Goal: Book appointment/travel/reservation

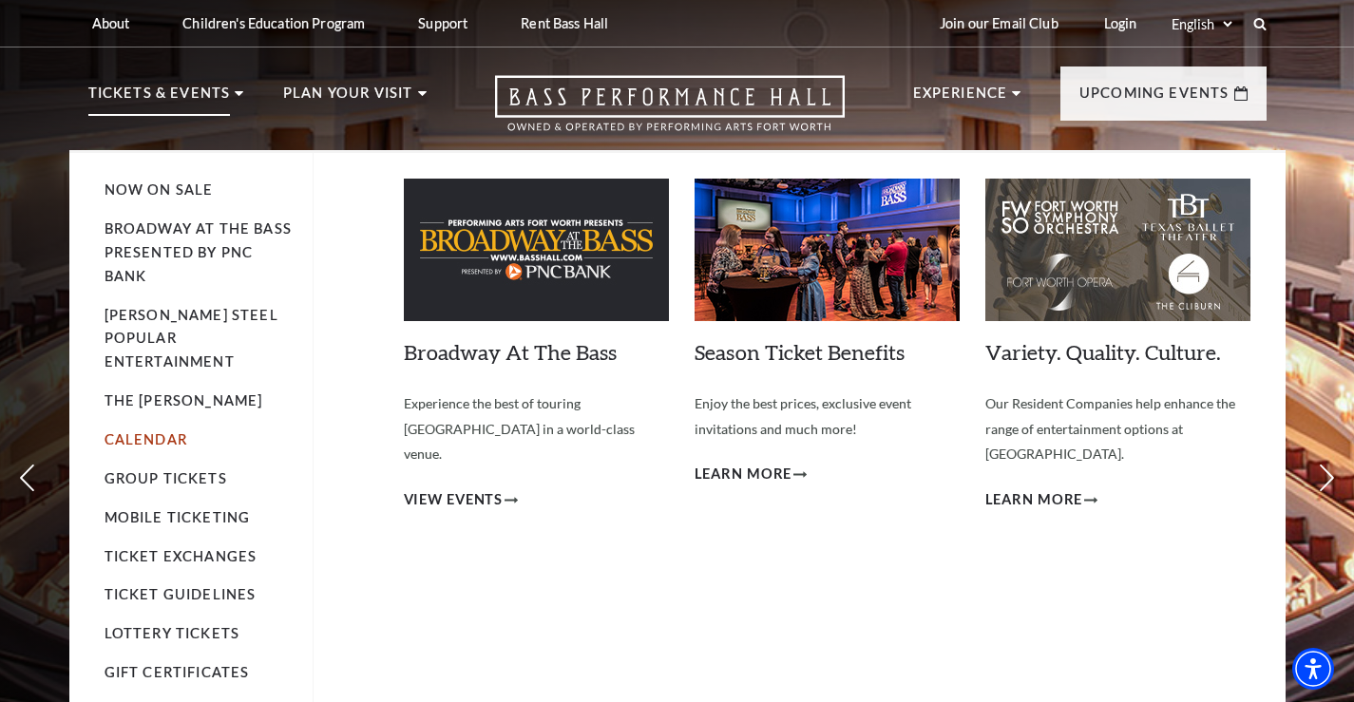
click at [160, 431] on link "Calendar" at bounding box center [146, 439] width 83 height 16
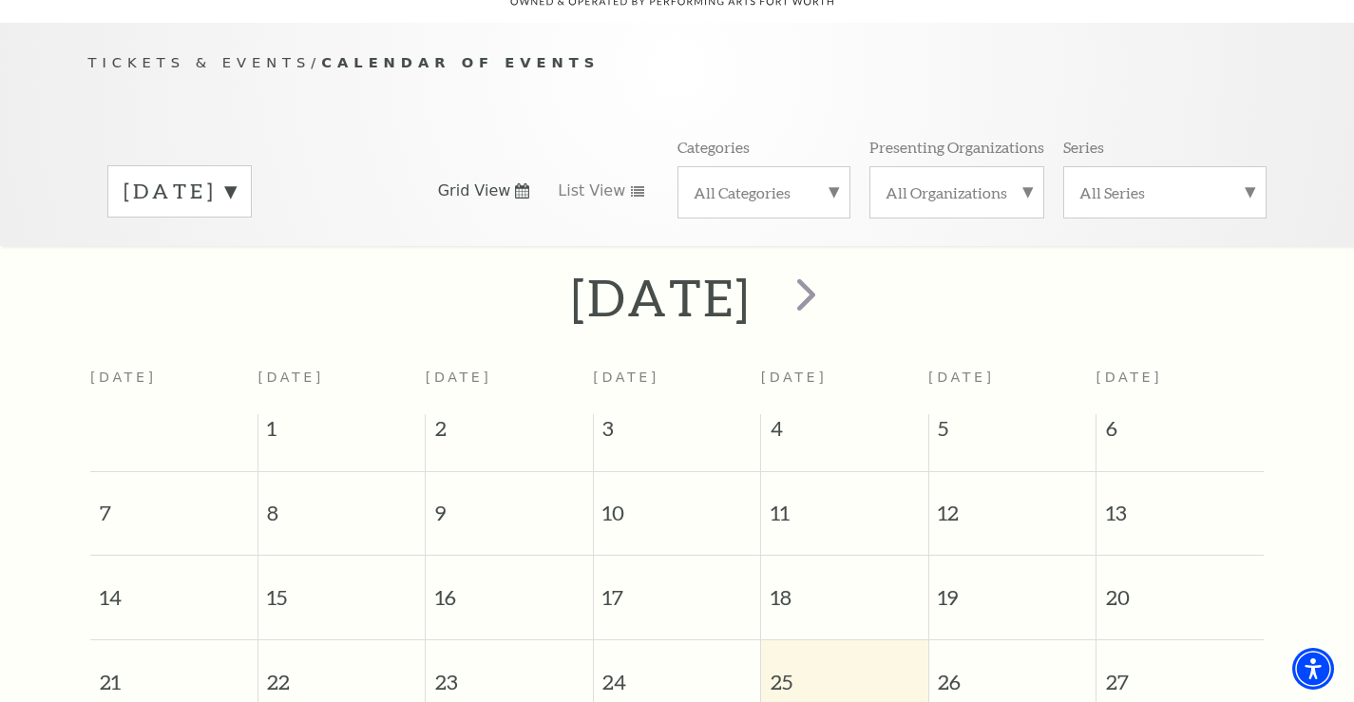
scroll to position [168, 0]
click at [833, 278] on span "next" at bounding box center [806, 295] width 54 height 54
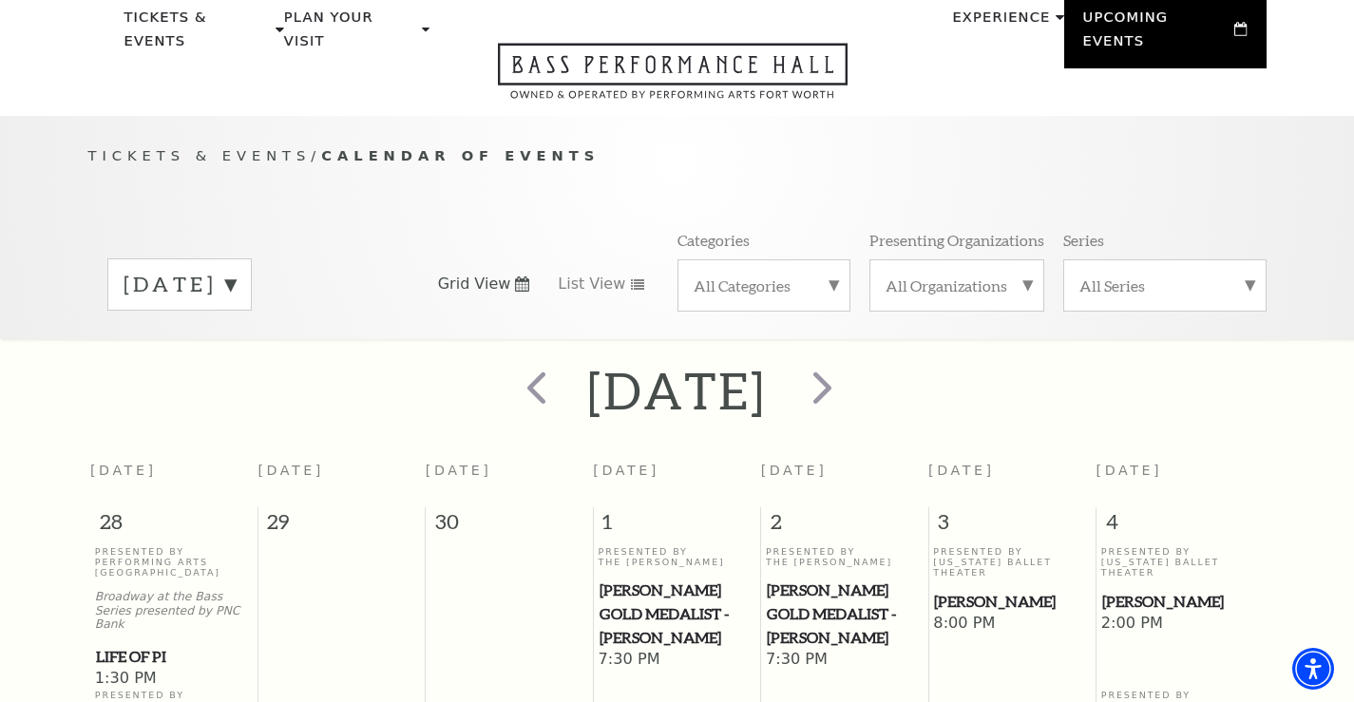
scroll to position [73, 0]
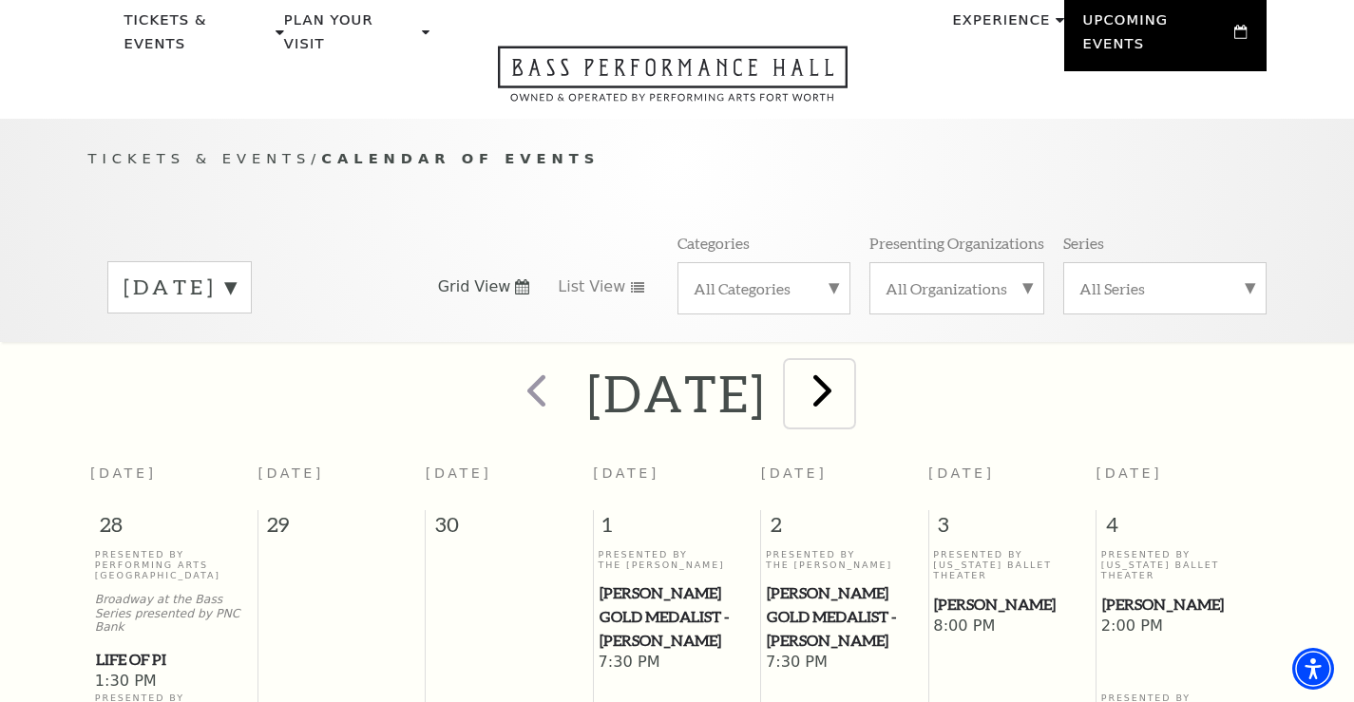
click at [849, 368] on span "next" at bounding box center [822, 390] width 54 height 54
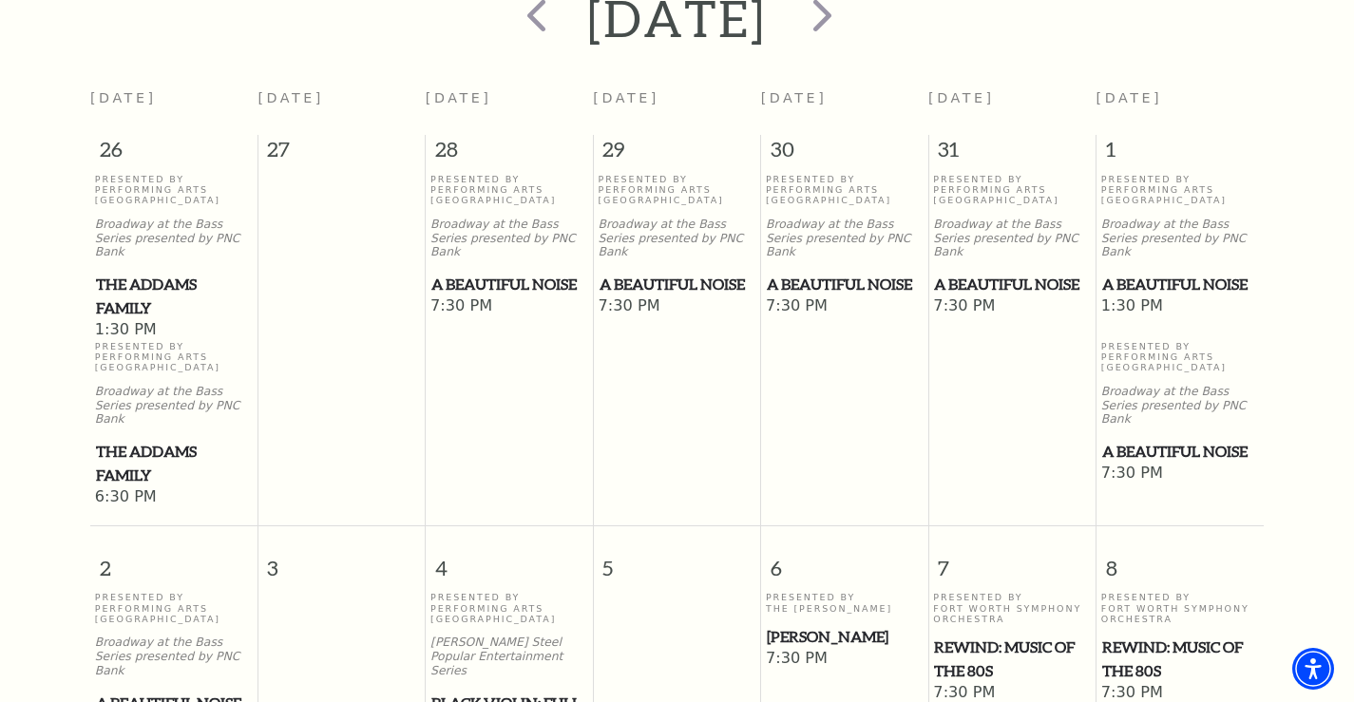
scroll to position [263, 0]
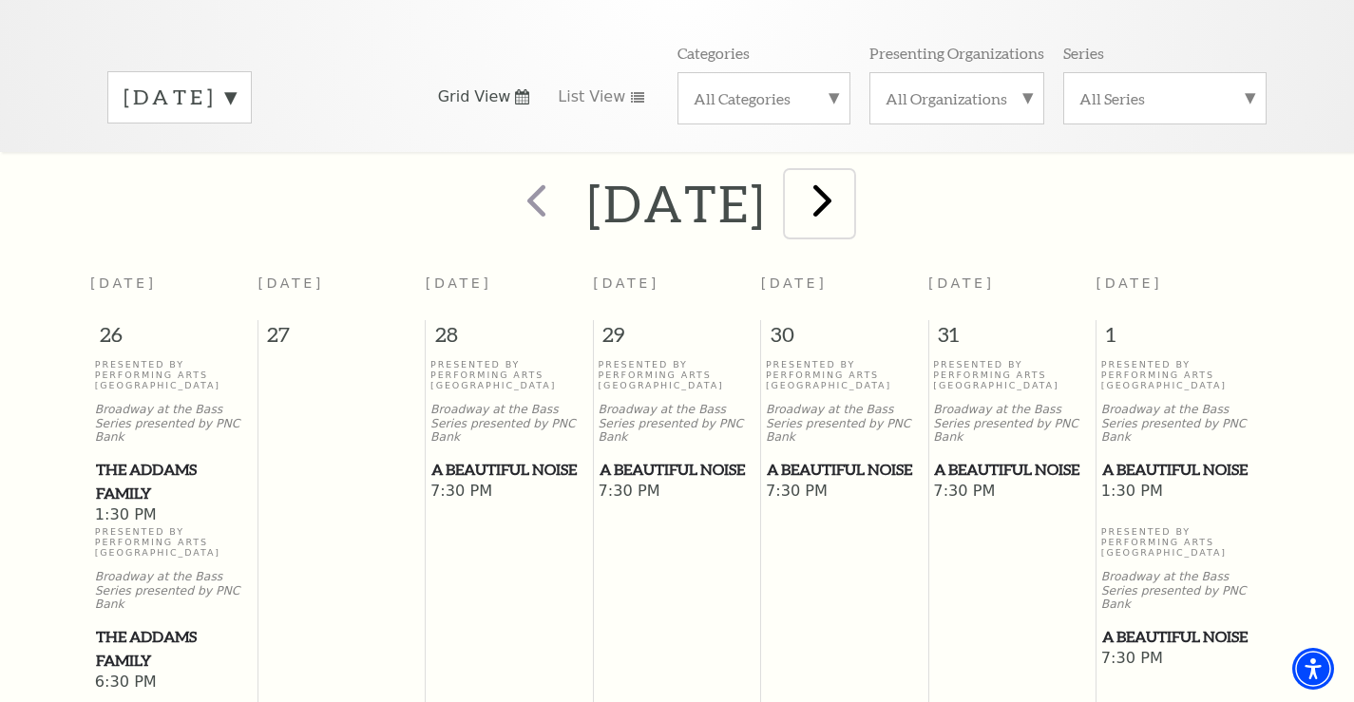
click at [849, 184] on span "next" at bounding box center [822, 200] width 54 height 54
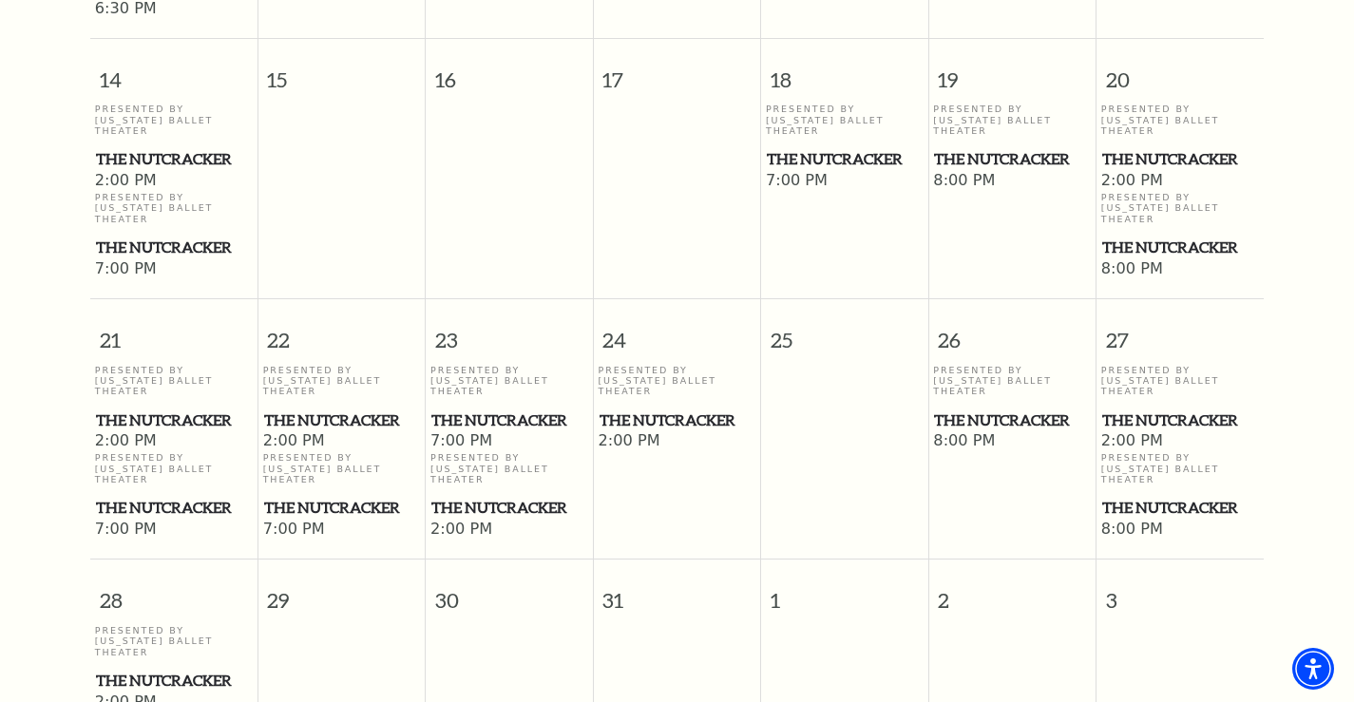
scroll to position [1783, 0]
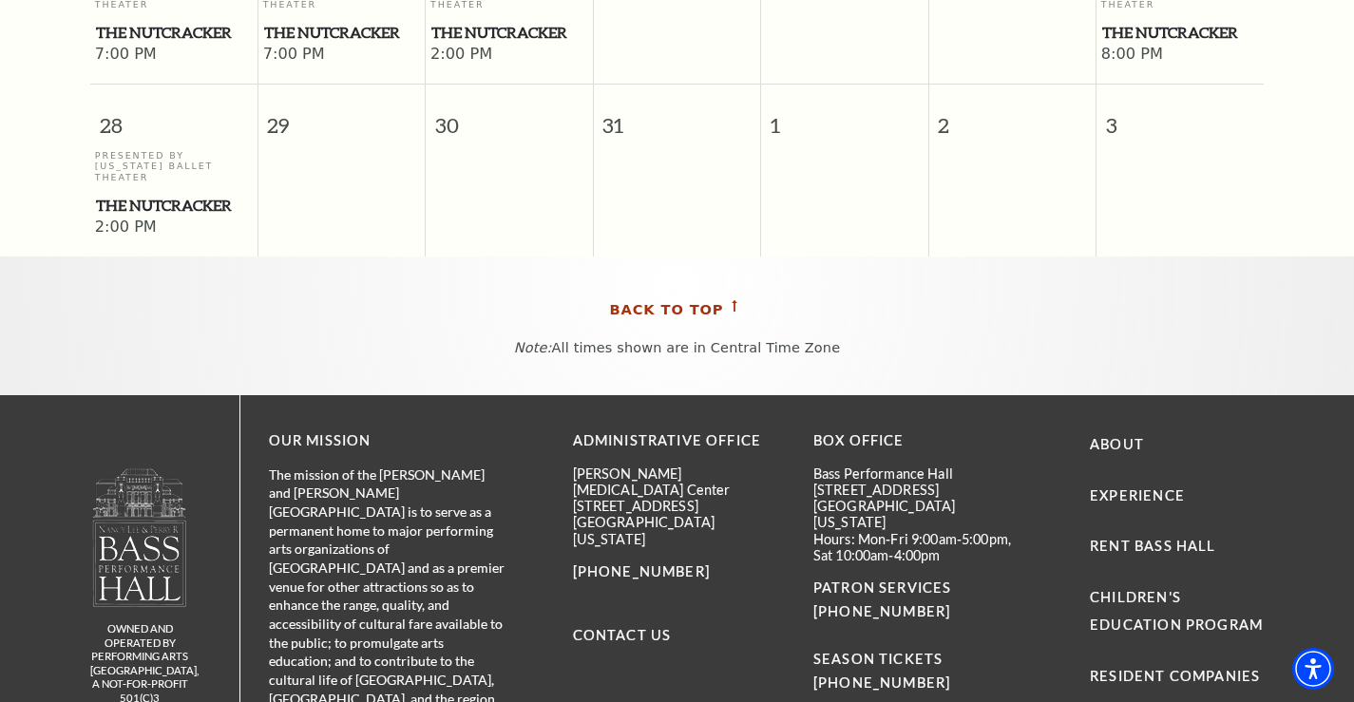
click at [711, 298] on span "Back To Top" at bounding box center [667, 310] width 114 height 24
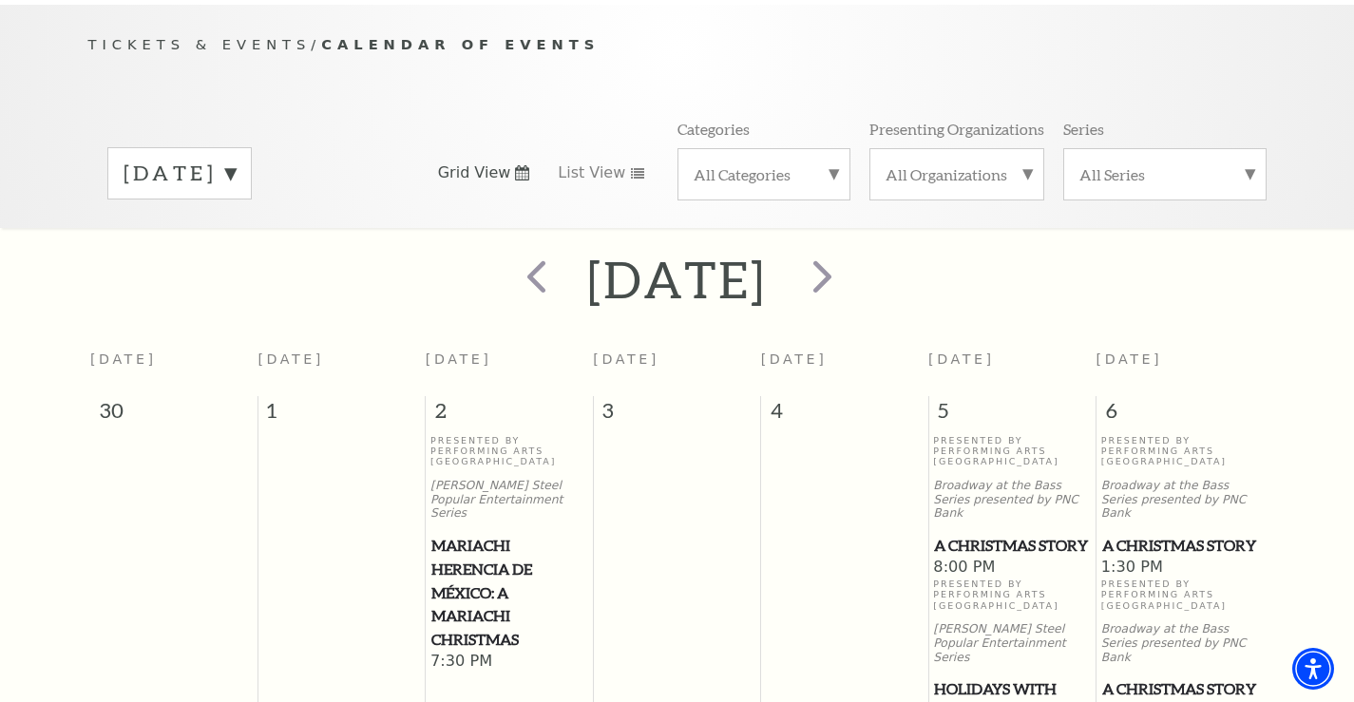
scroll to position [168, 0]
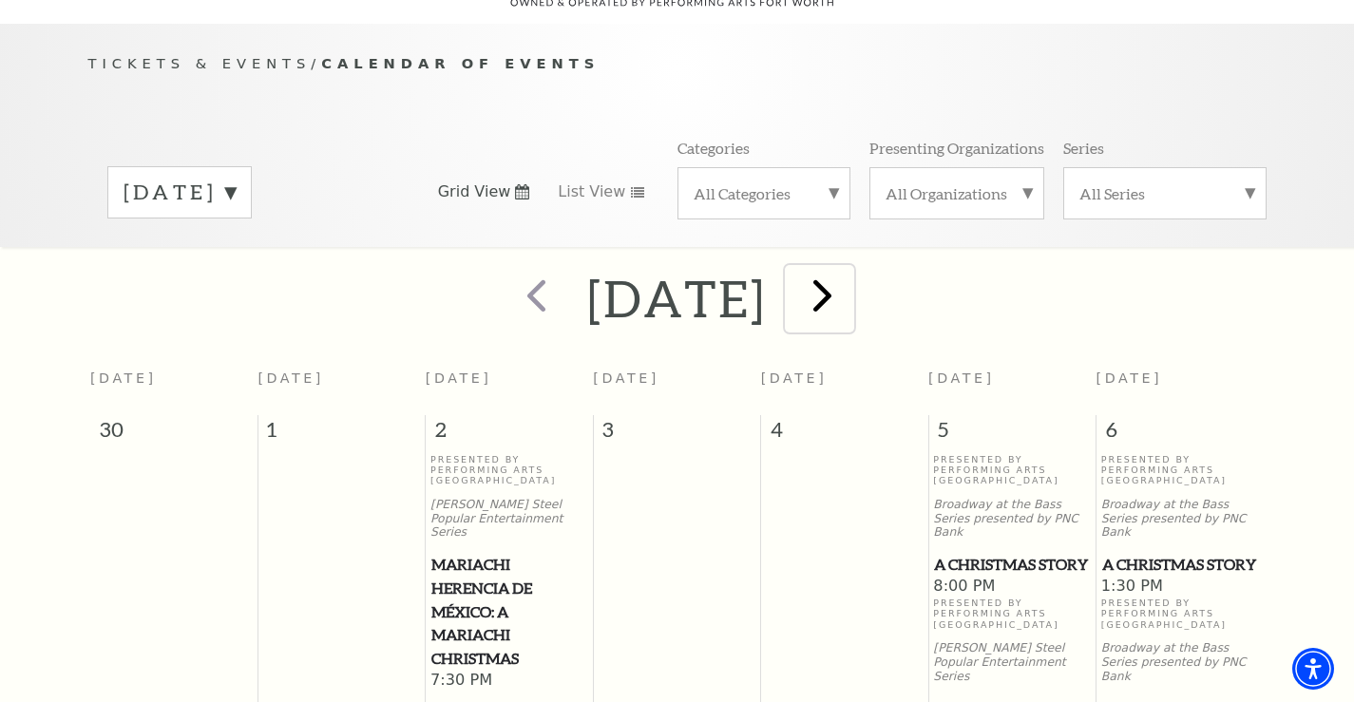
click at [849, 268] on span "next" at bounding box center [822, 295] width 54 height 54
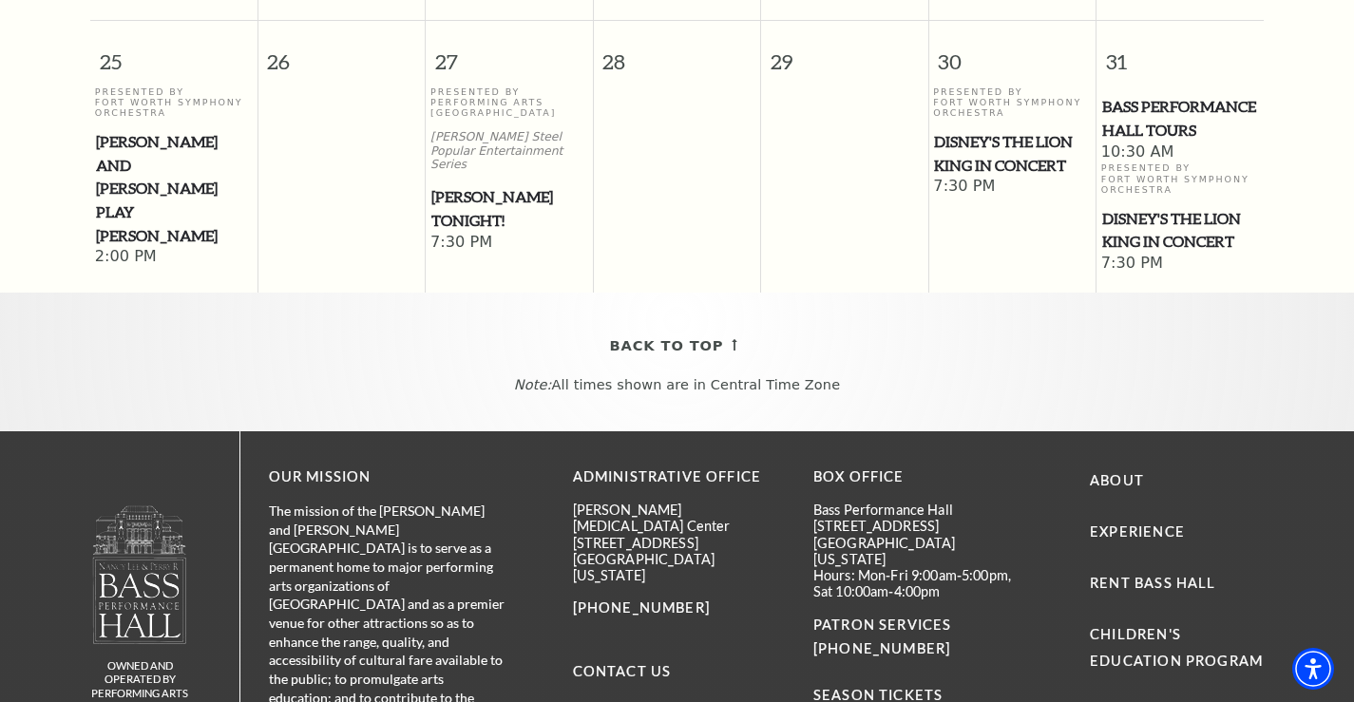
scroll to position [1498, 0]
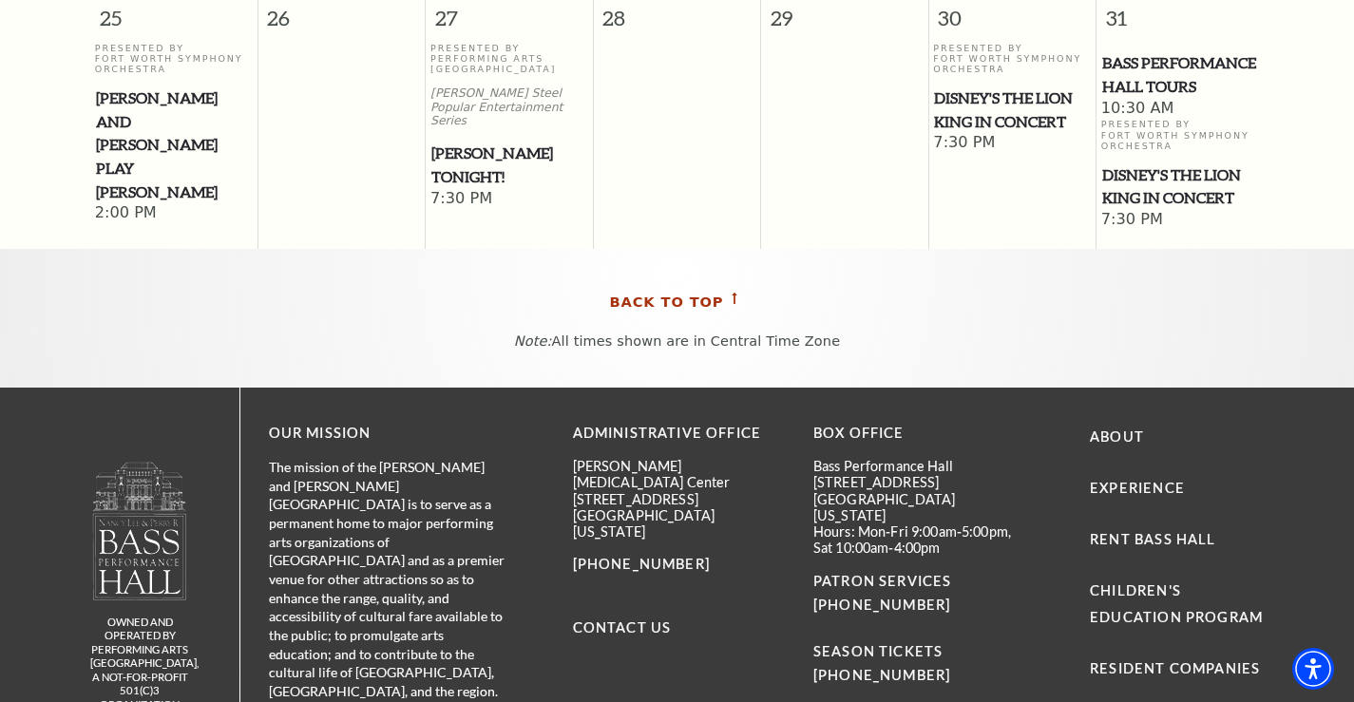
click at [732, 293] on use at bounding box center [734, 298] width 5 height 11
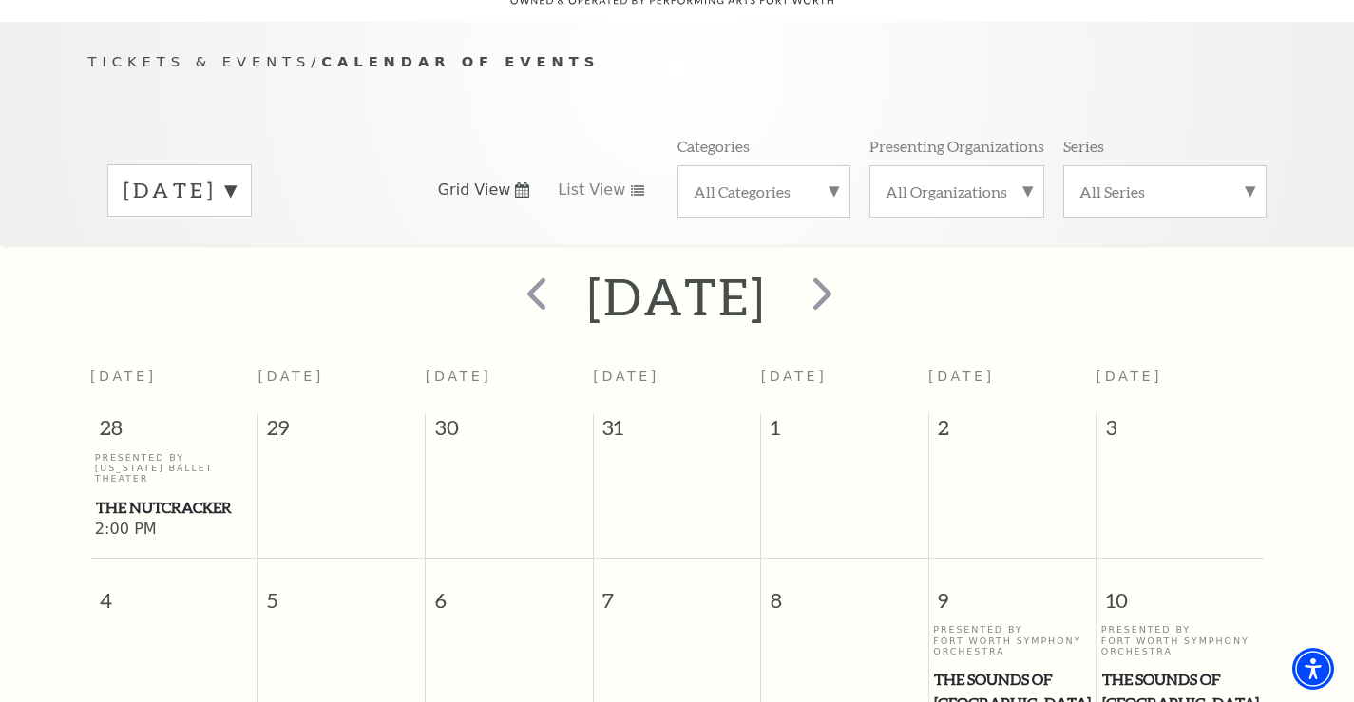
scroll to position [168, 0]
click at [849, 268] on span "next" at bounding box center [822, 295] width 54 height 54
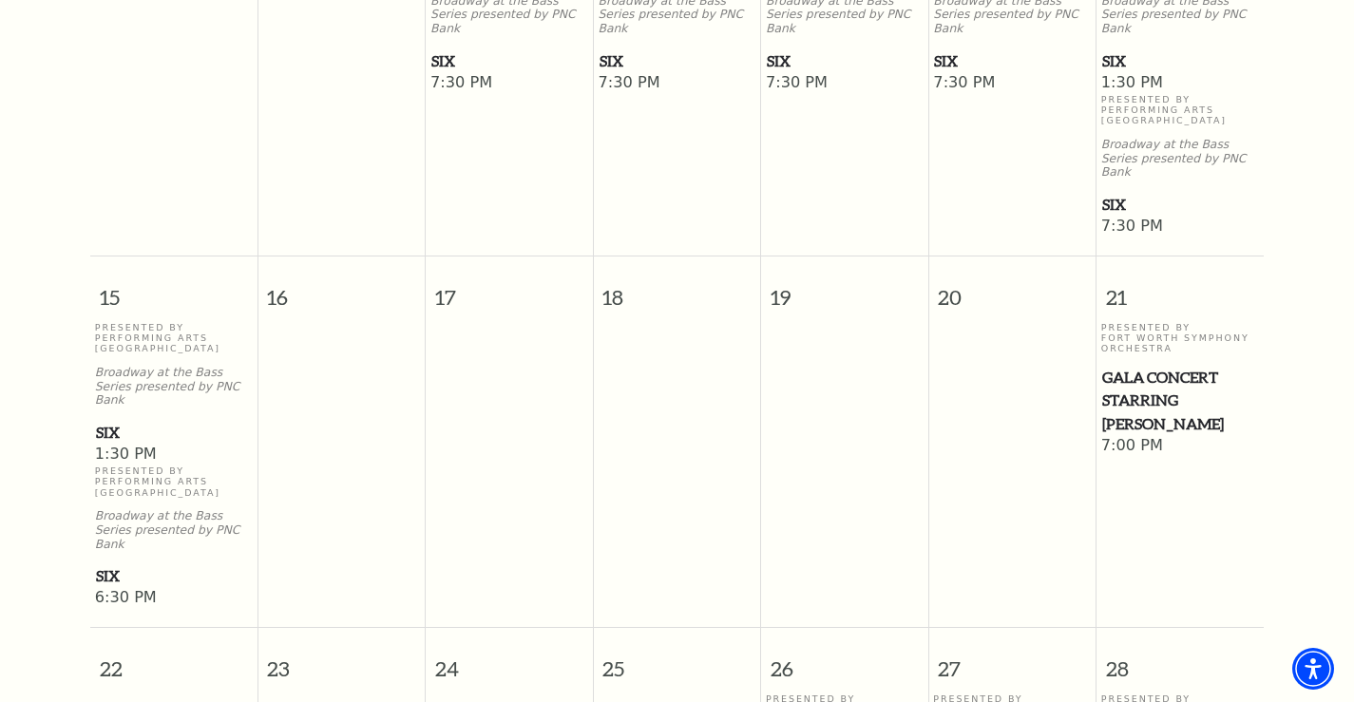
scroll to position [453, 0]
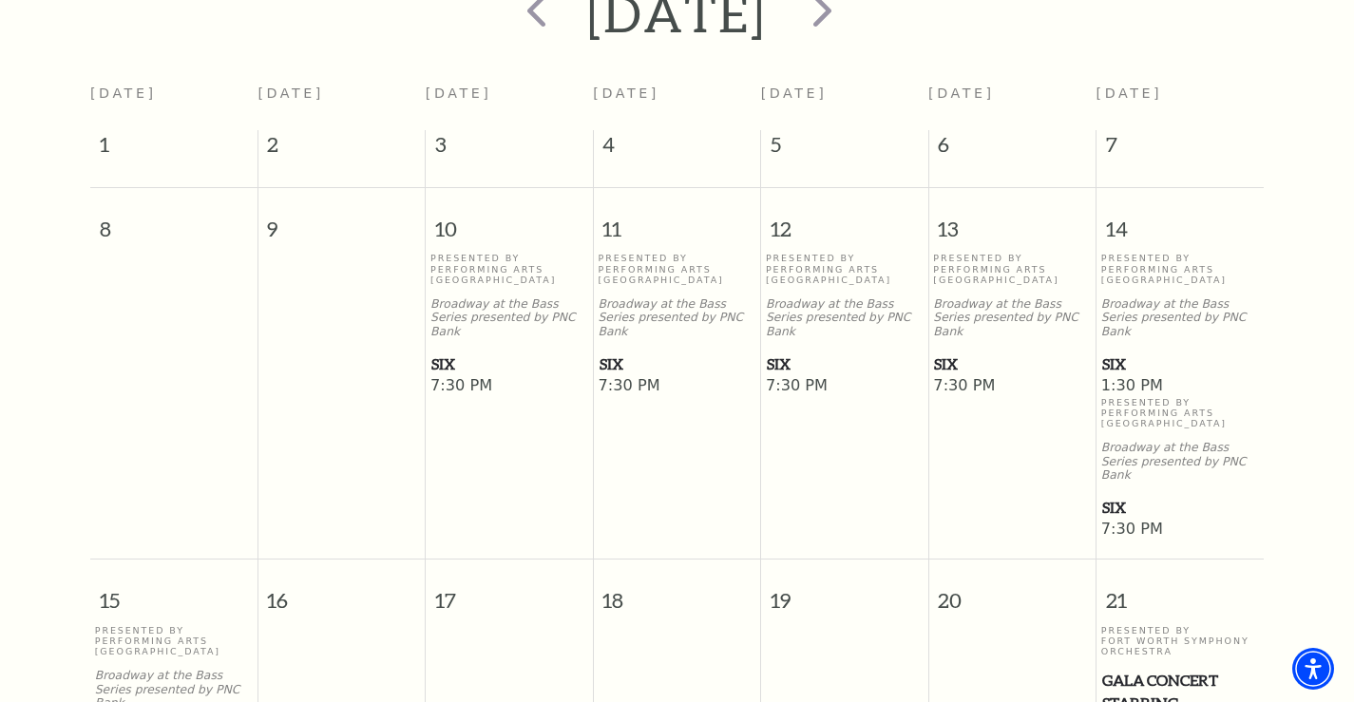
click at [448, 352] on span "SIX" at bounding box center [509, 364] width 156 height 24
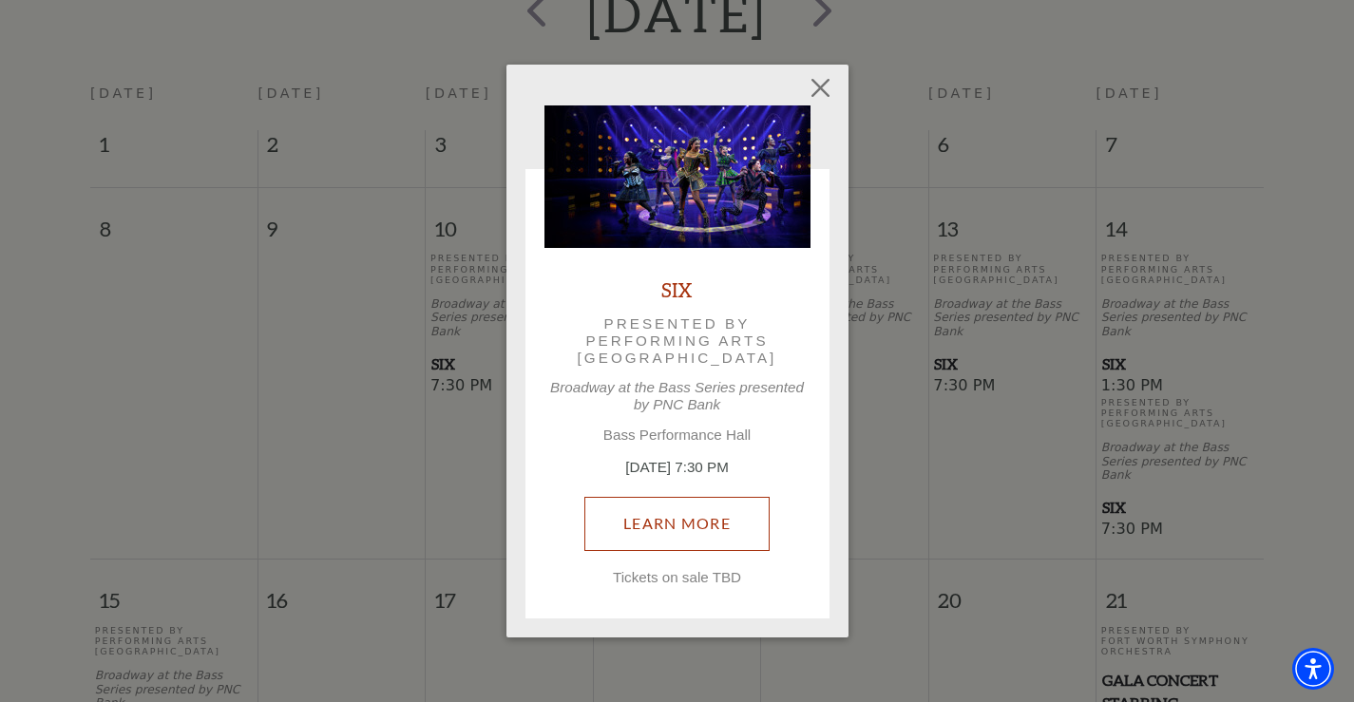
click at [646, 521] on link "Learn More" at bounding box center [676, 523] width 185 height 53
click at [681, 287] on link "SIX" at bounding box center [676, 289] width 31 height 26
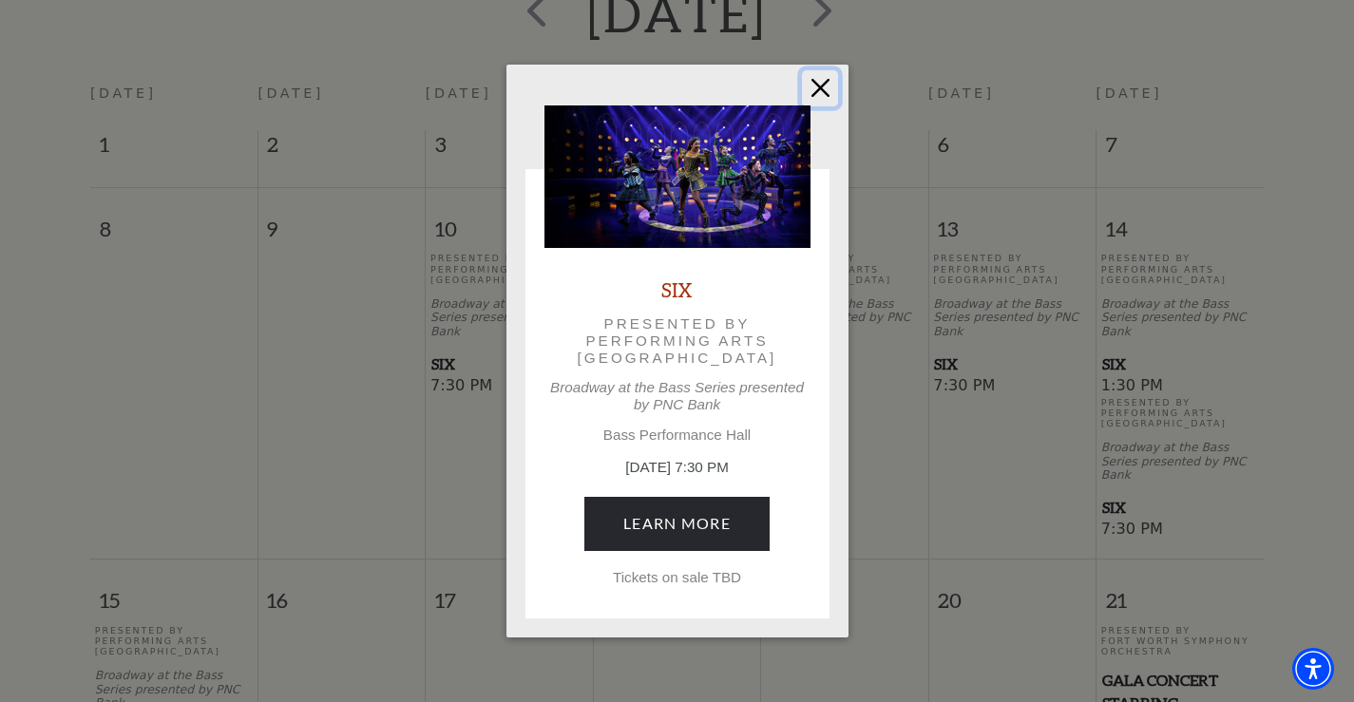
click at [817, 85] on button "Close" at bounding box center [820, 88] width 36 height 36
